Goal: Task Accomplishment & Management: Manage account settings

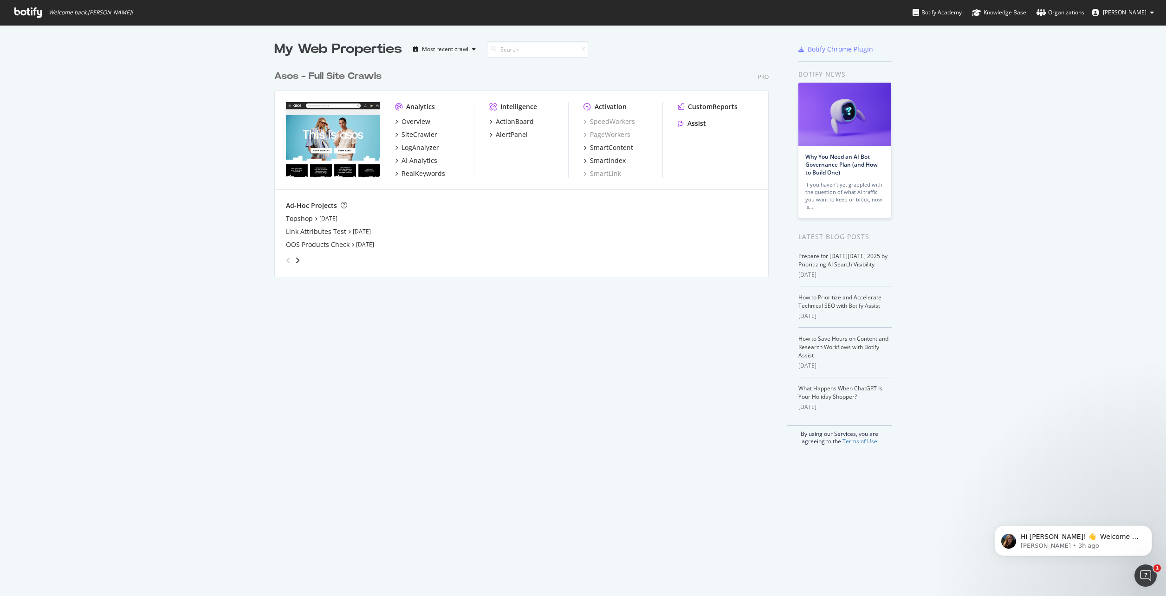
scroll to position [589, 1152]
click at [426, 133] on div "SiteCrawler" at bounding box center [419, 134] width 36 height 9
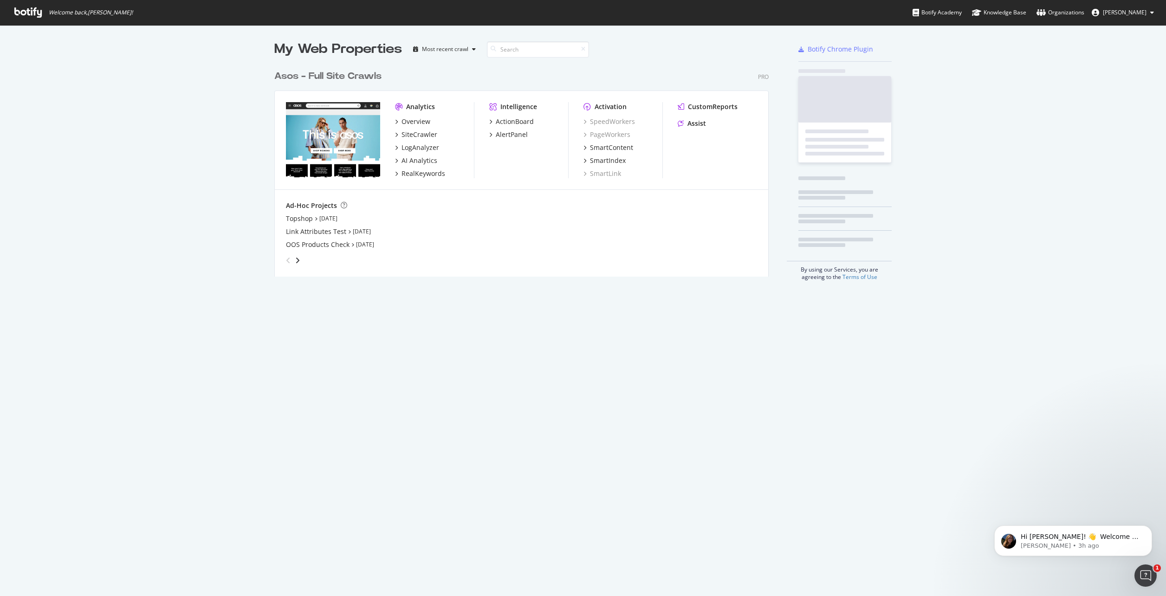
scroll to position [589, 1152]
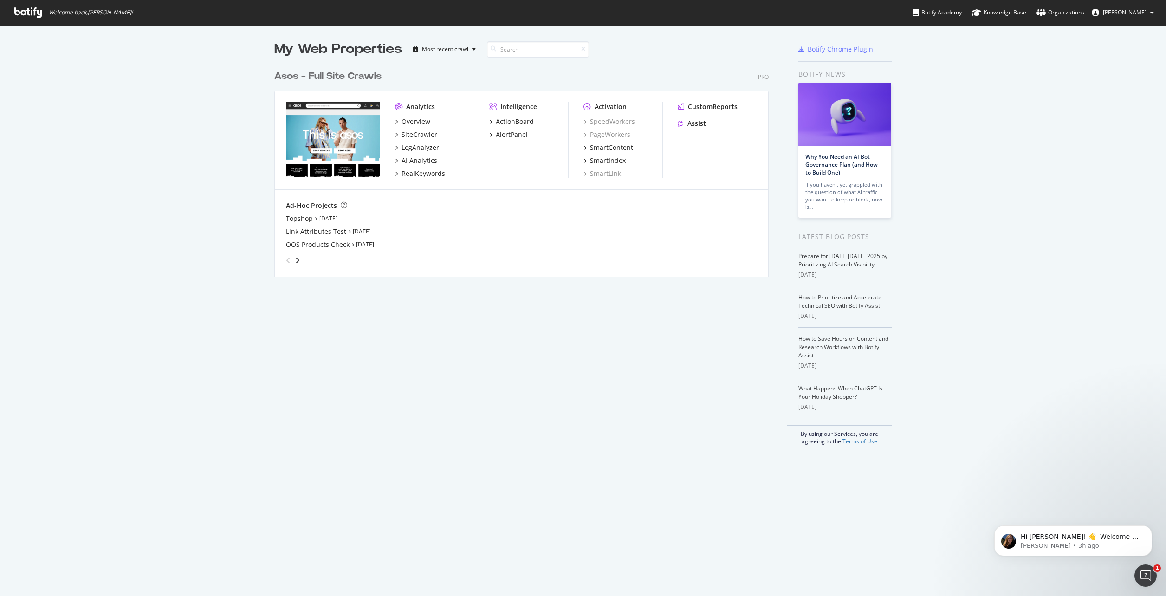
click at [1147, 13] on button "[PERSON_NAME]" at bounding box center [1122, 12] width 77 height 15
click at [1130, 36] on link "Edit Profile" at bounding box center [1119, 33] width 81 height 14
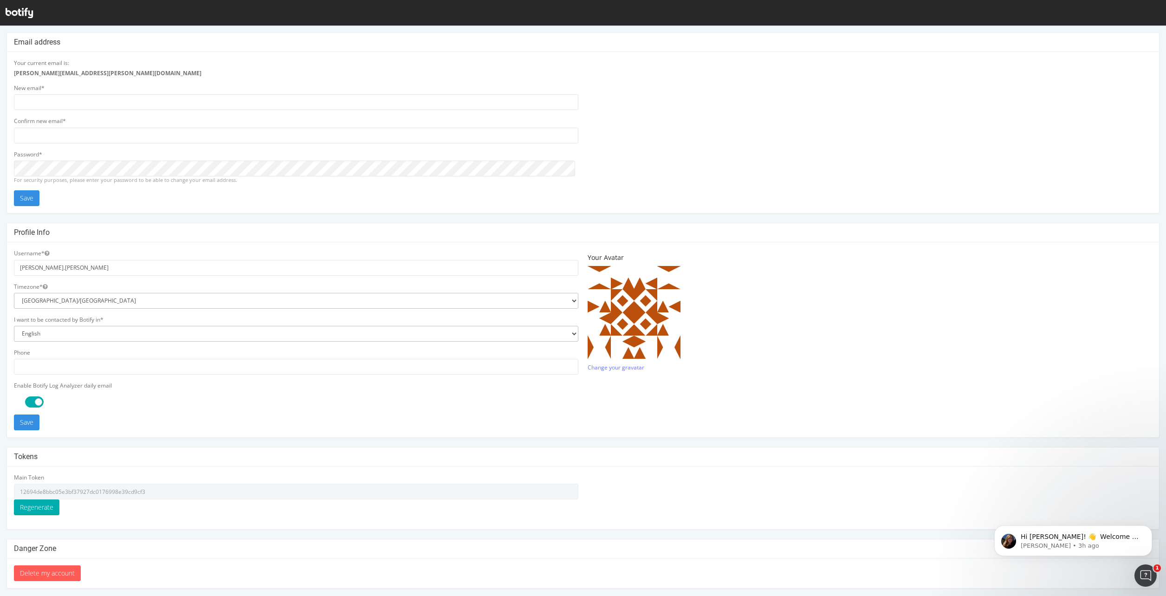
scroll to position [14, 0]
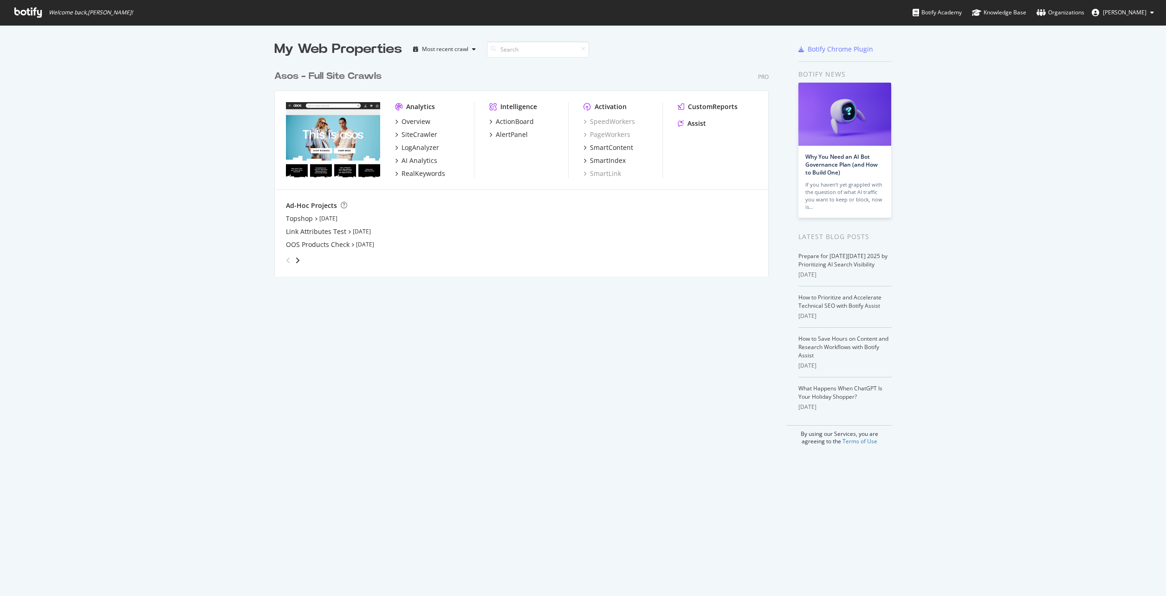
scroll to position [211, 495]
click at [1084, 15] on div "Organizations" at bounding box center [1060, 12] width 48 height 9
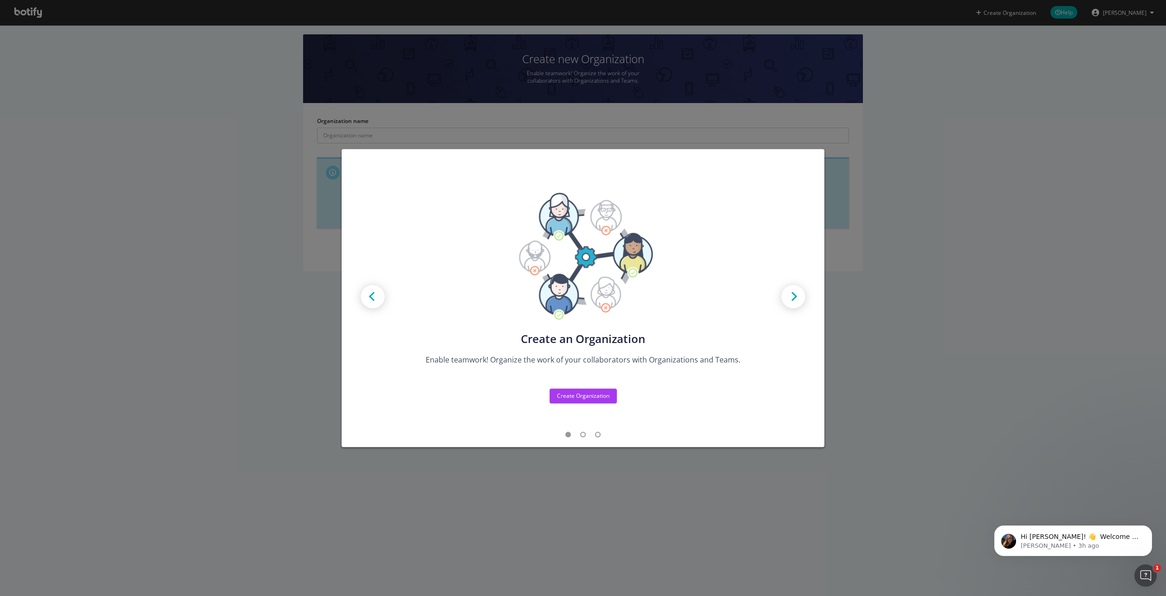
click at [795, 298] on img "modal" at bounding box center [793, 298] width 42 height 42
